Goal: Transaction & Acquisition: Purchase product/service

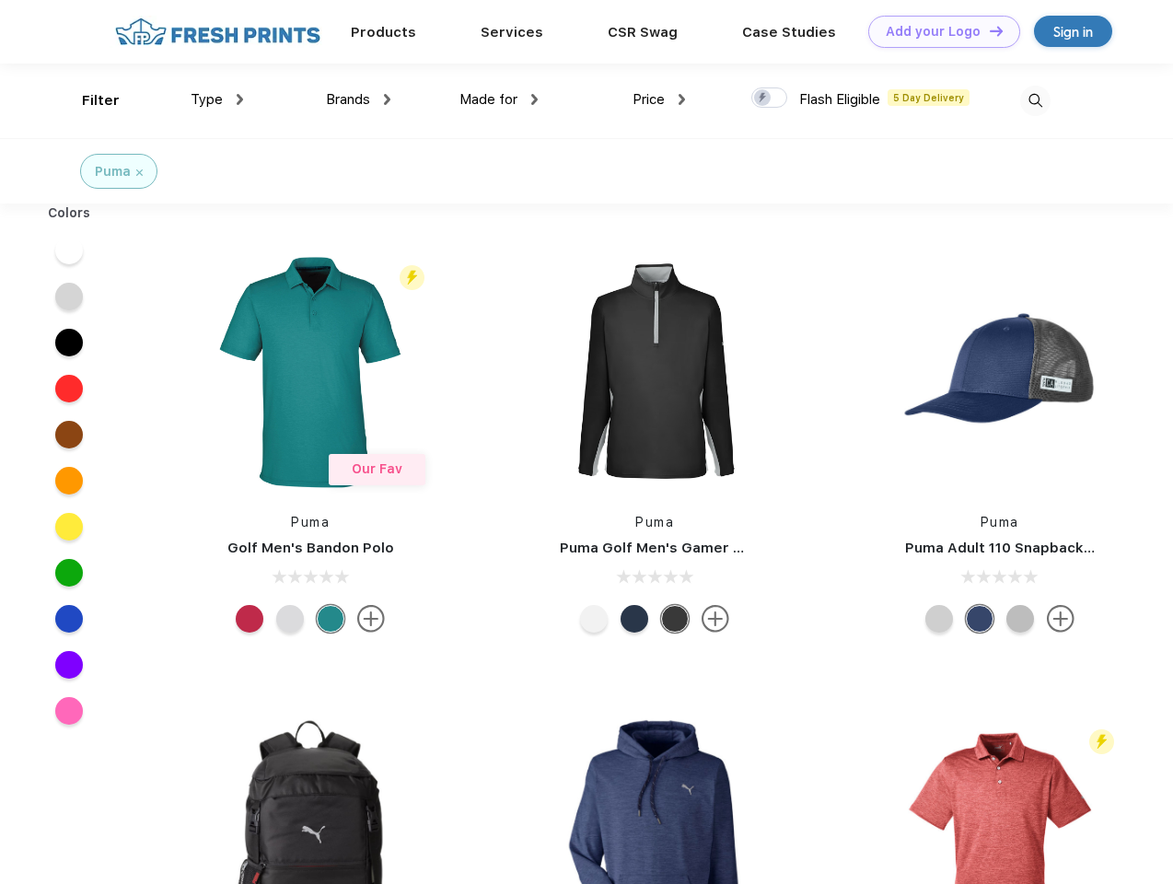
click at [937, 31] on link "Add your Logo Design Tool" at bounding box center [944, 32] width 152 height 32
click at [0, 0] on div "Design Tool" at bounding box center [0, 0] width 0 height 0
click at [988, 30] on link "Add your Logo Design Tool" at bounding box center [944, 32] width 152 height 32
click at [88, 100] on div "Filter" at bounding box center [101, 100] width 38 height 21
click at [217, 99] on span "Type" at bounding box center [207, 99] width 32 height 17
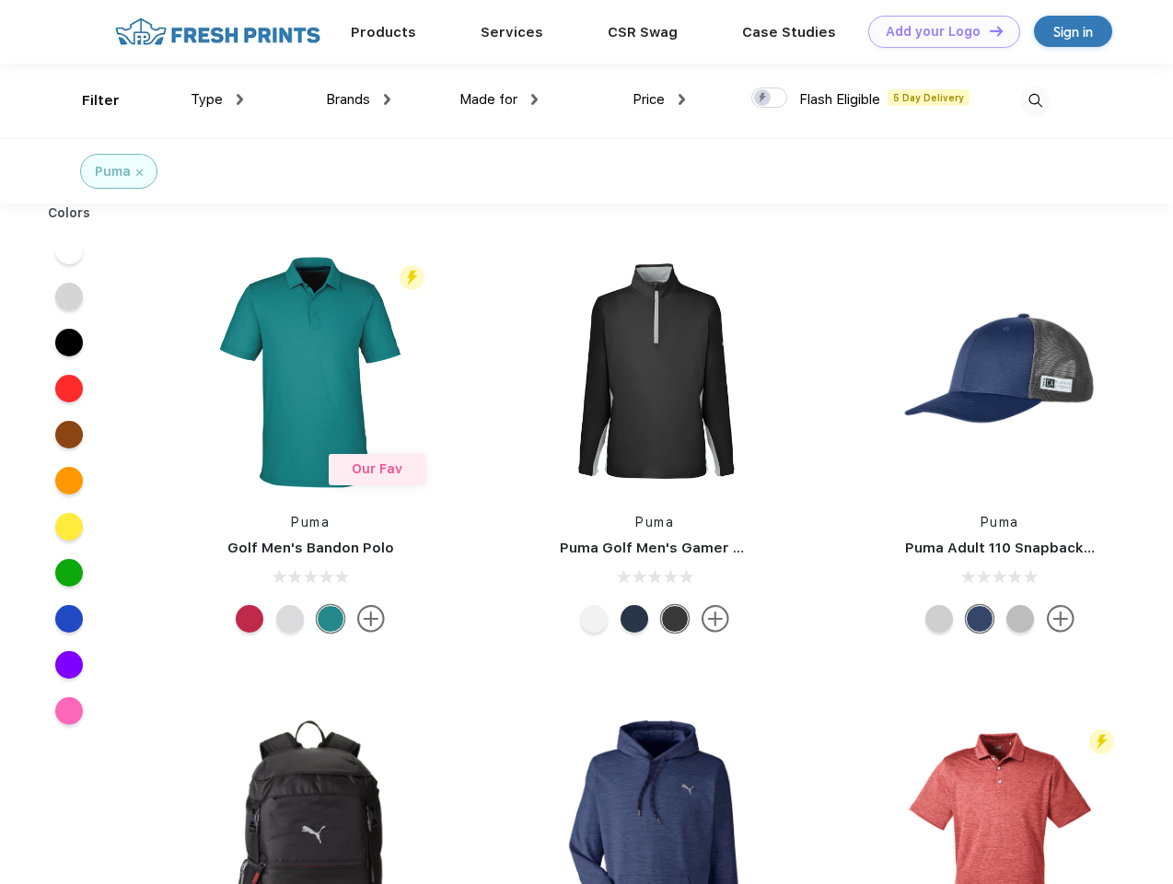
click at [358, 99] on span "Brands" at bounding box center [348, 99] width 44 height 17
click at [499, 99] on span "Made for" at bounding box center [488, 99] width 58 height 17
click at [659, 99] on span "Price" at bounding box center [648, 99] width 32 height 17
click at [769, 98] on div at bounding box center [769, 97] width 36 height 20
click at [763, 98] on input "checkbox" at bounding box center [757, 93] width 12 height 12
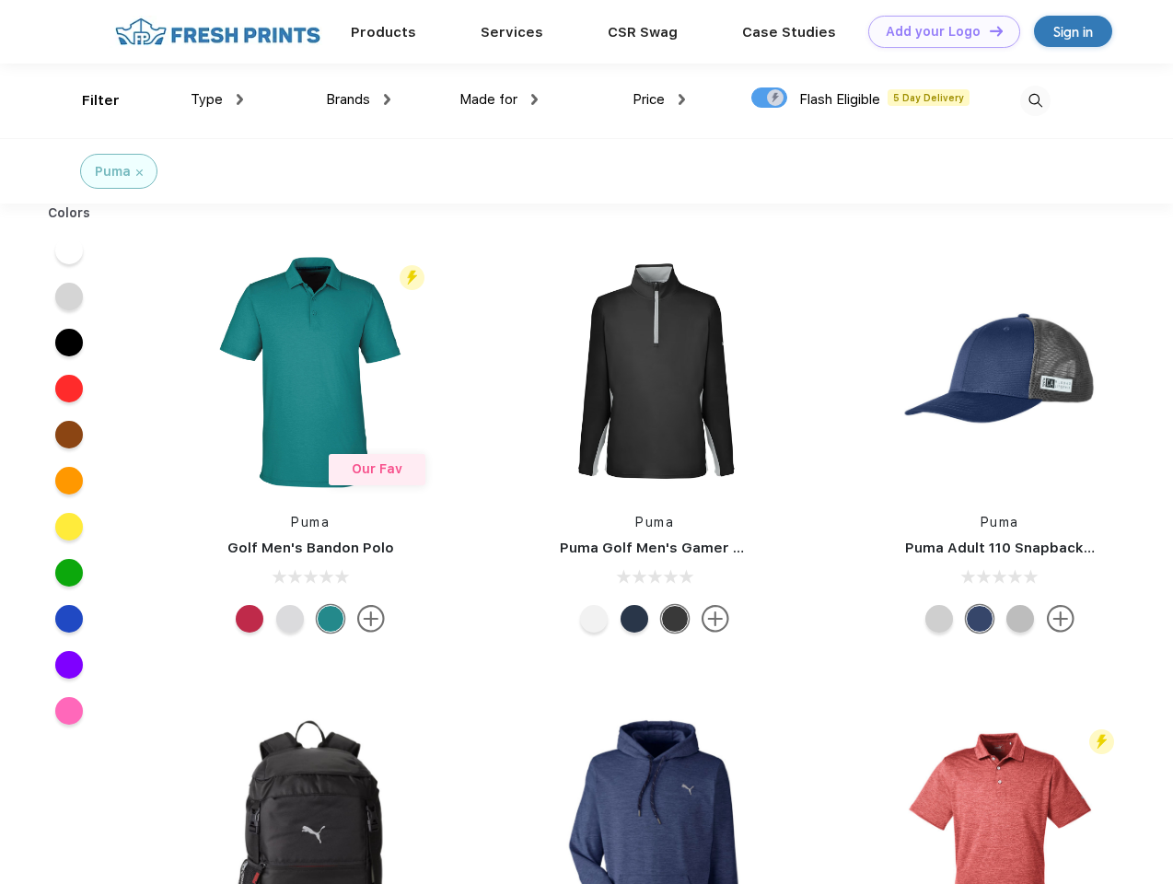
click at [1035, 100] on img at bounding box center [1035, 101] width 30 height 30
